Goal: Book appointment/travel/reservation

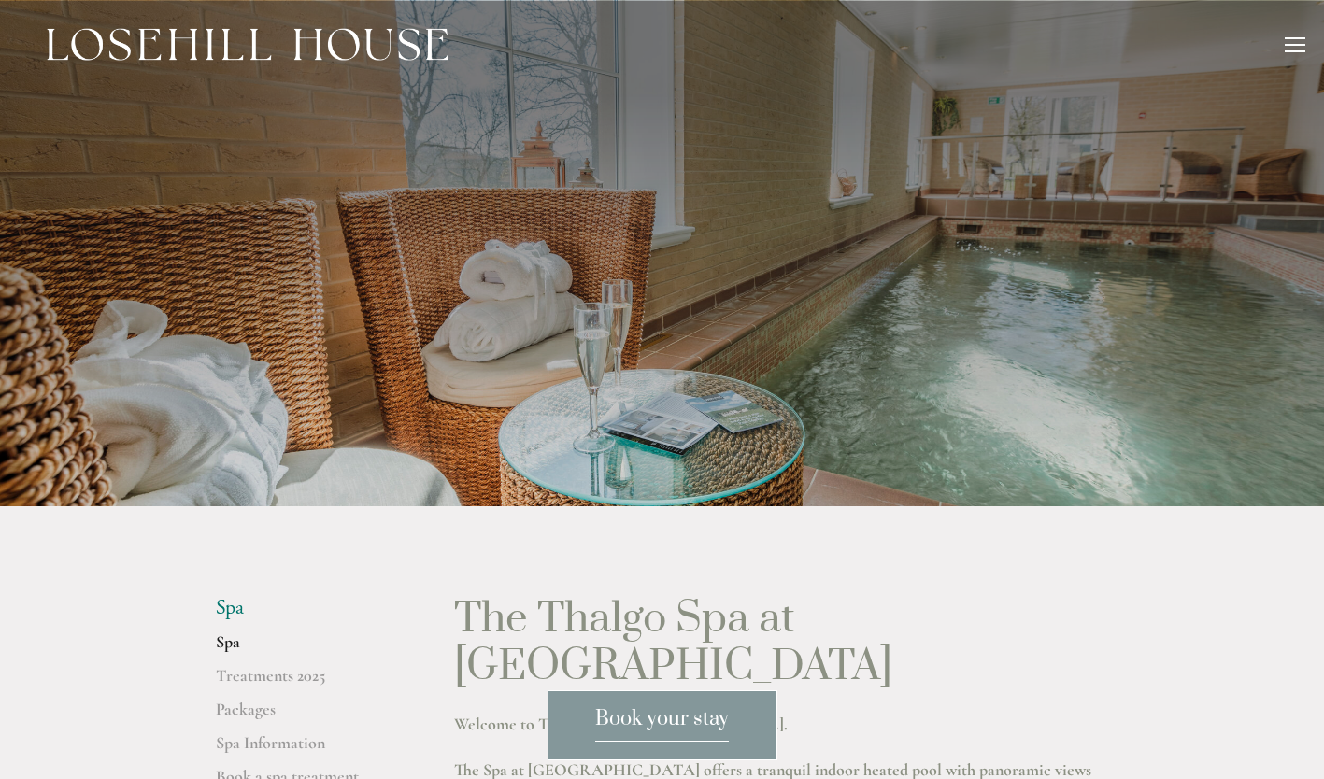
scroll to position [374, 0]
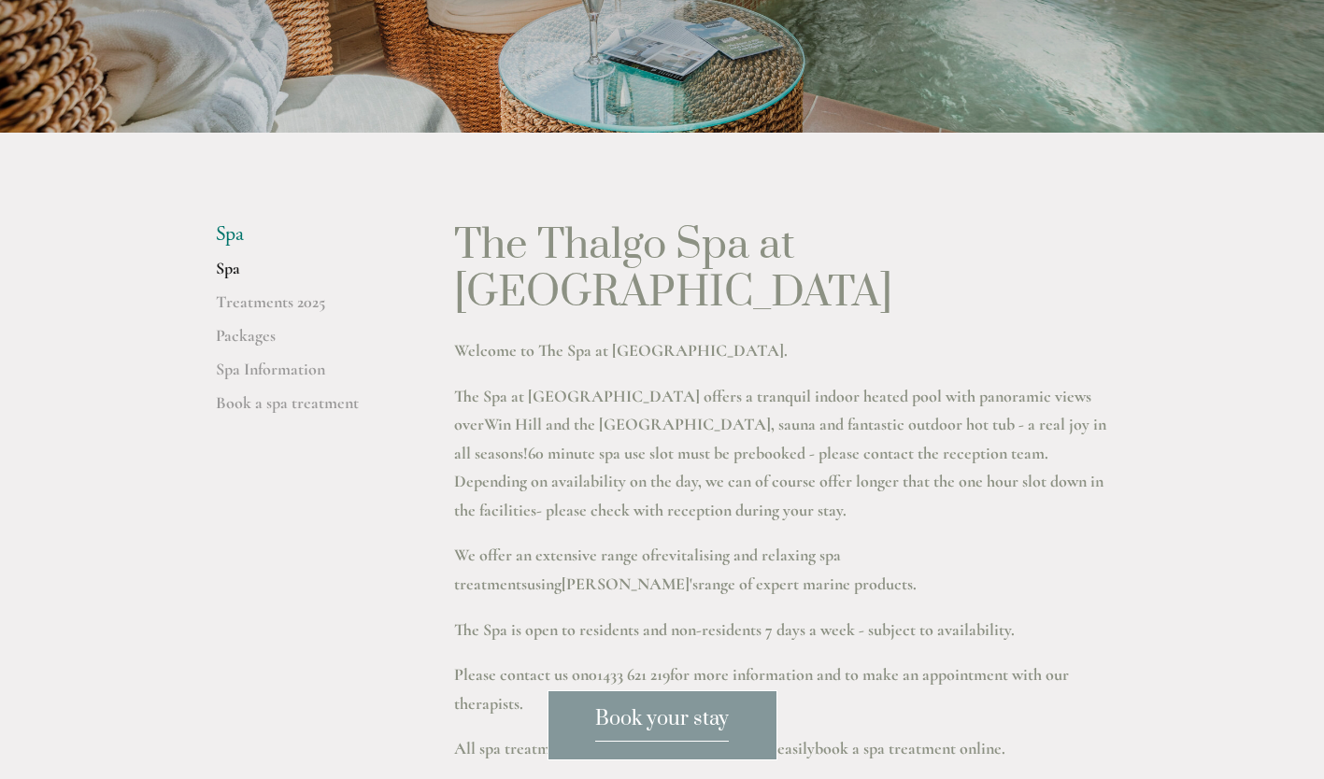
click at [225, 269] on link "Spa" at bounding box center [305, 275] width 178 height 34
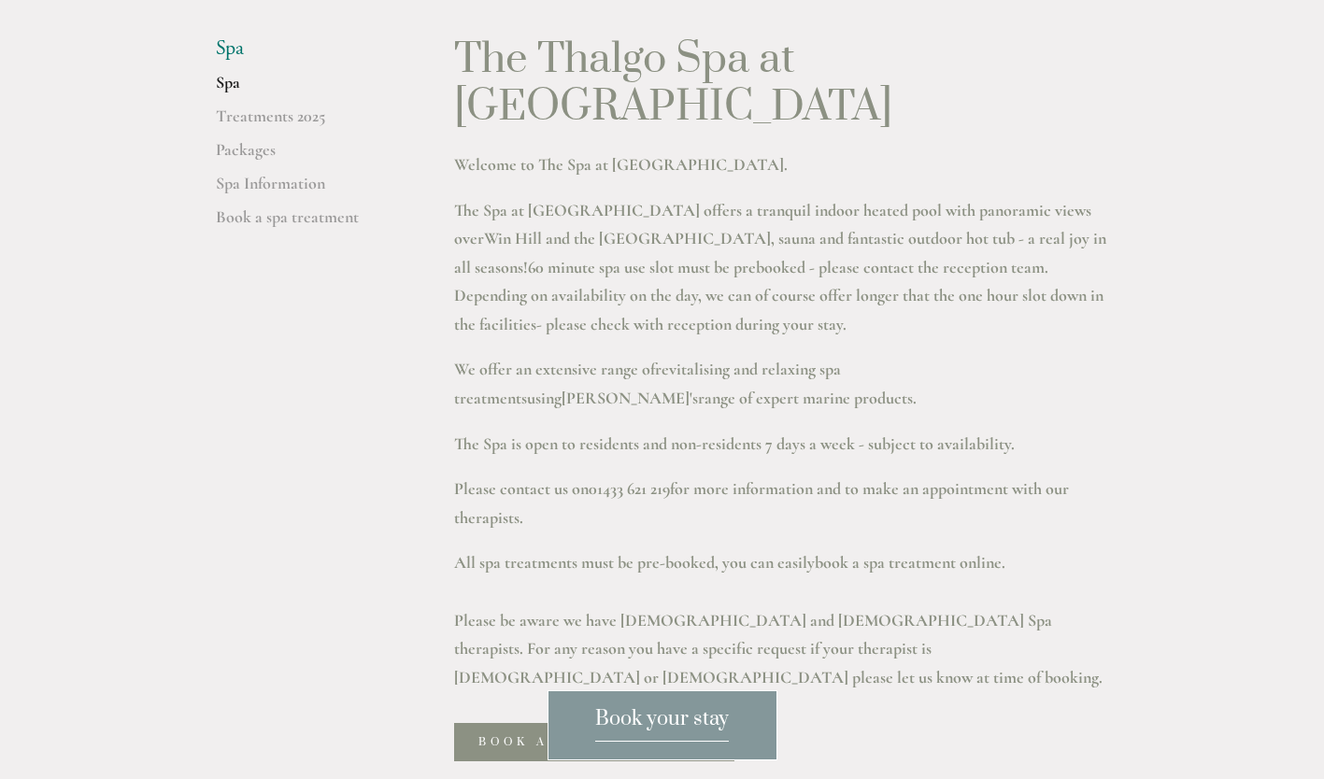
scroll to position [561, 0]
click at [269, 121] on link "Treatments 2025" at bounding box center [305, 122] width 178 height 34
